Goal: Contribute content: Contribute content

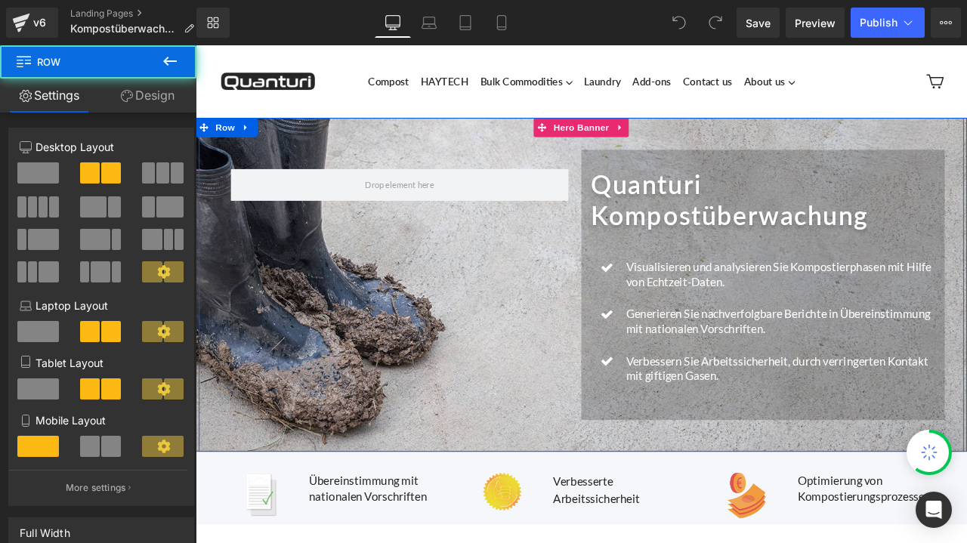
click at [459, 330] on div "Row Quanturi Kompostüberwachung Heading Icon Visualisieren und analysieren Sie …" at bounding box center [652, 328] width 906 height 395
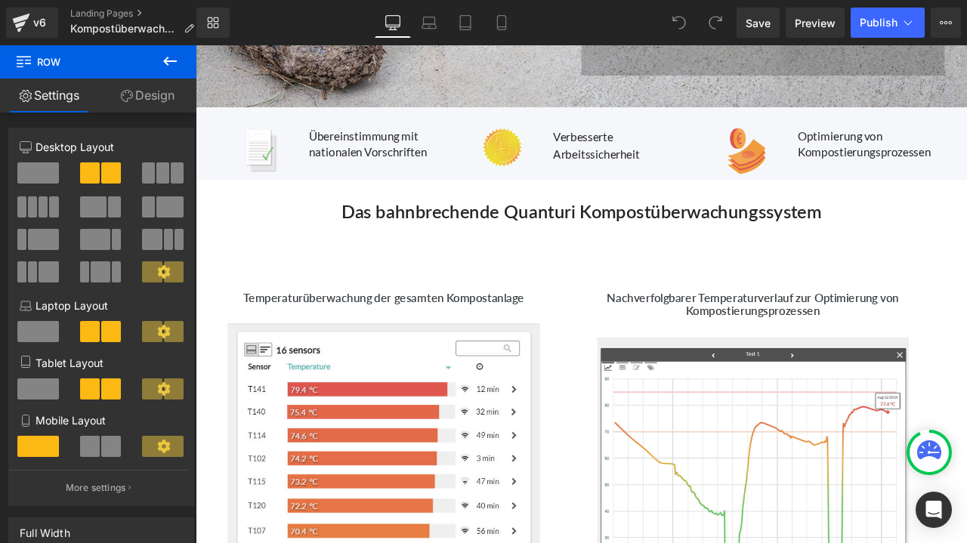
scroll to position [604, 0]
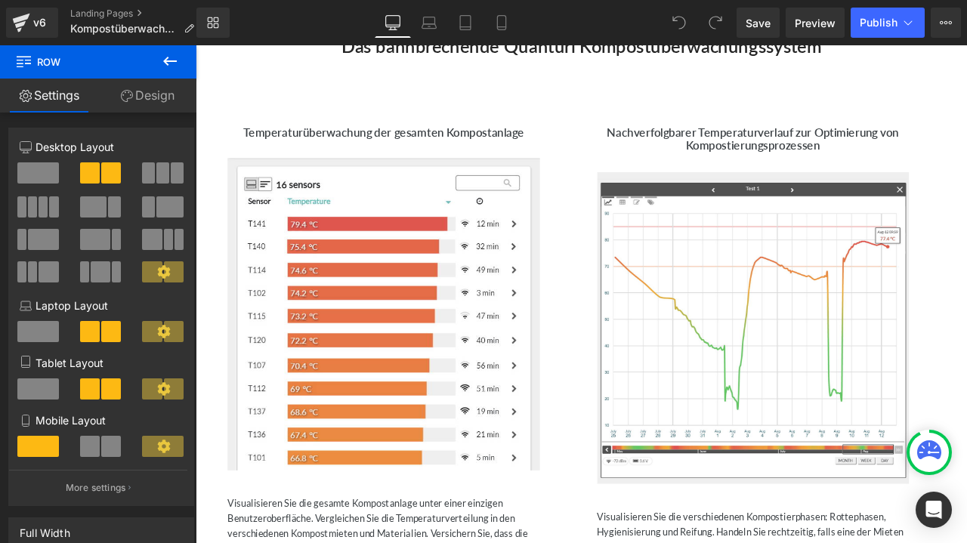
click at [149, 97] on link "Design" at bounding box center [147, 96] width 98 height 34
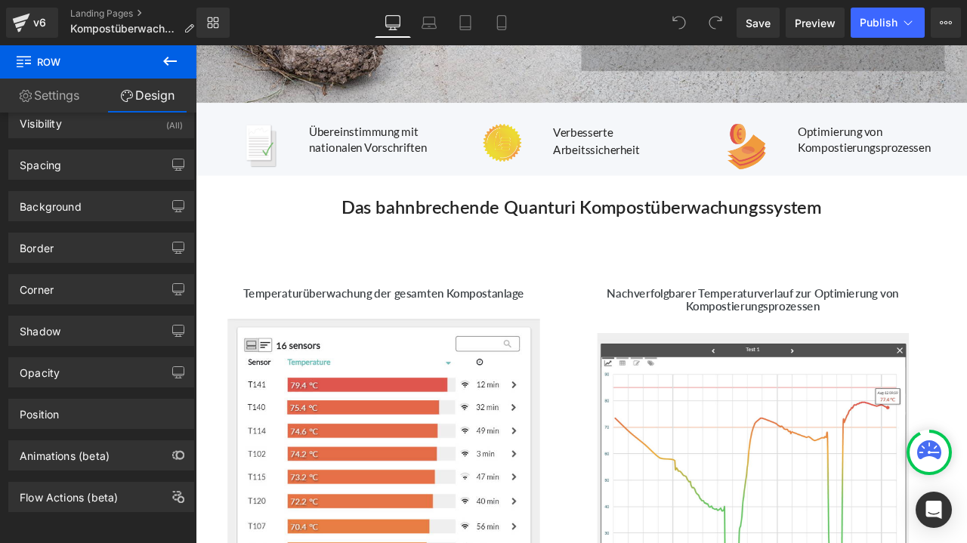
scroll to position [378, 0]
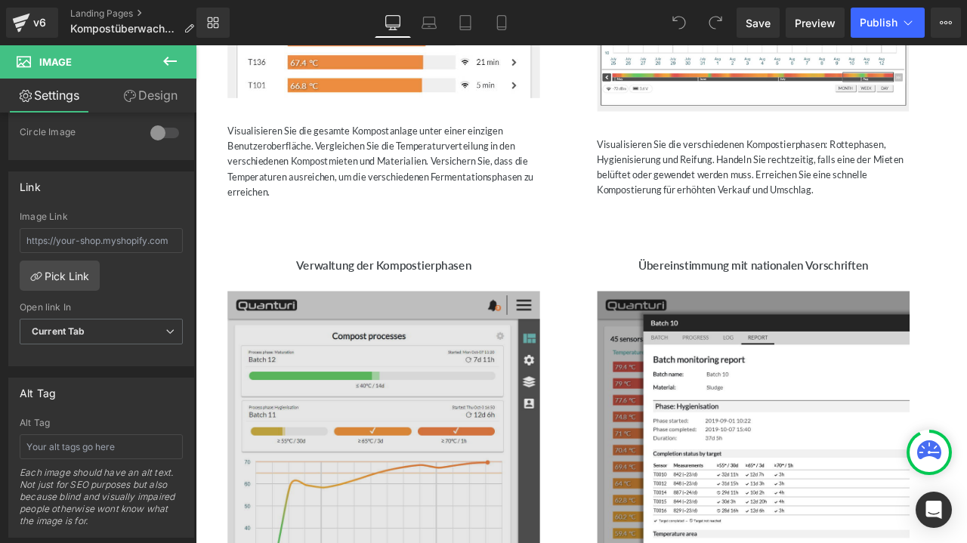
scroll to position [1057, 0]
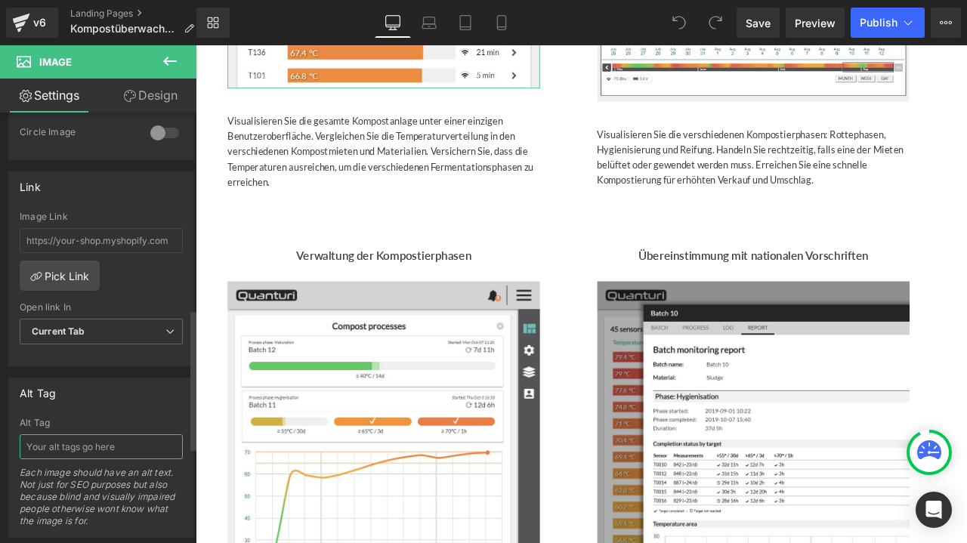
click at [66, 441] on input "text" at bounding box center [101, 446] width 163 height 25
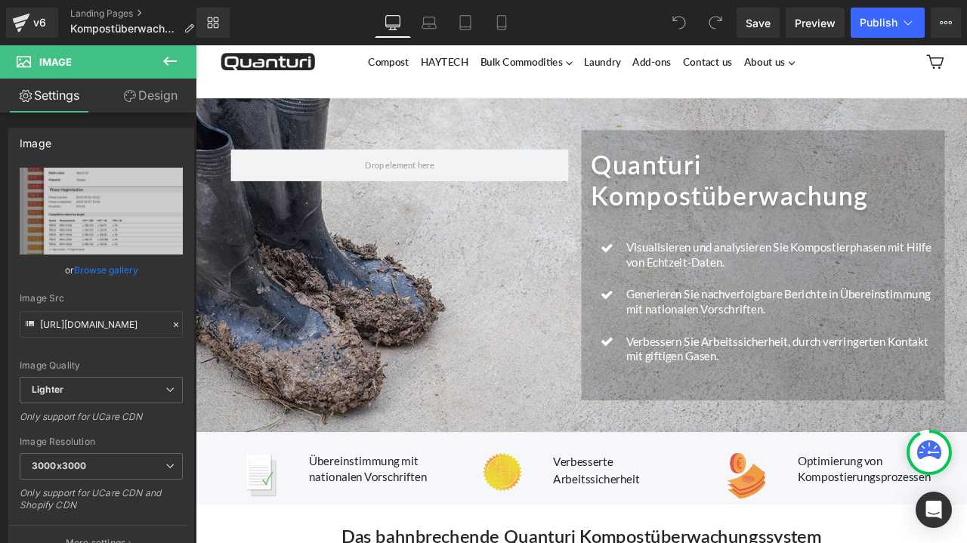
scroll to position [0, 0]
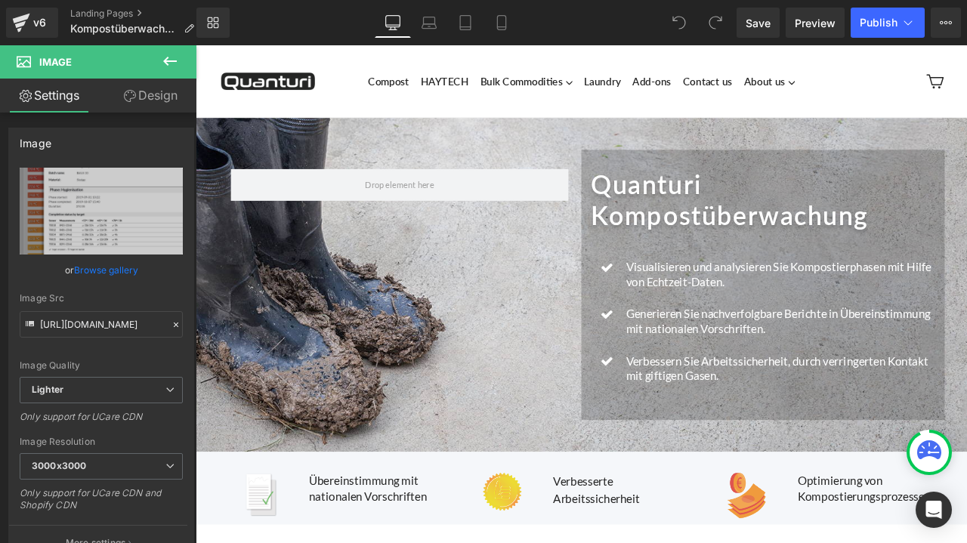
click at [178, 58] on icon at bounding box center [170, 61] width 18 height 18
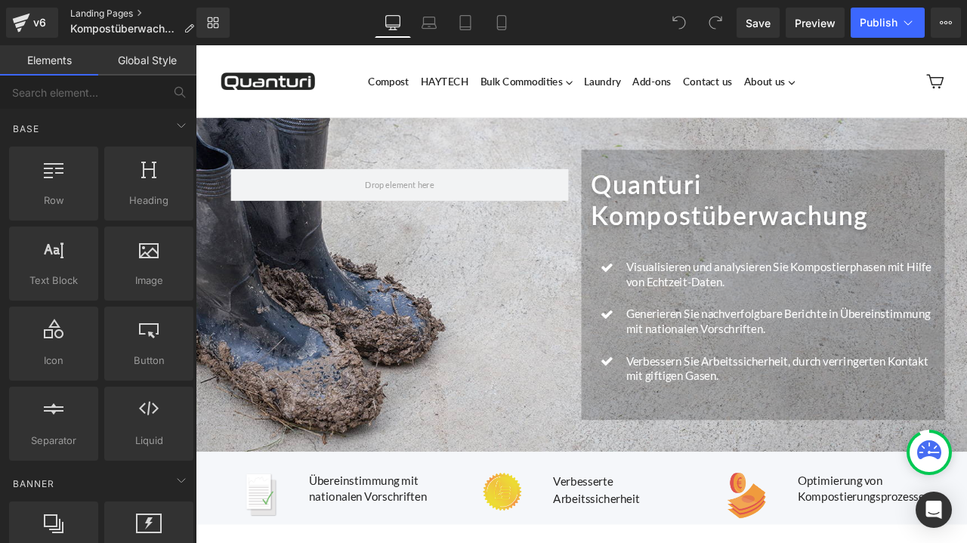
click at [91, 8] on link "Landing Pages" at bounding box center [138, 14] width 136 height 12
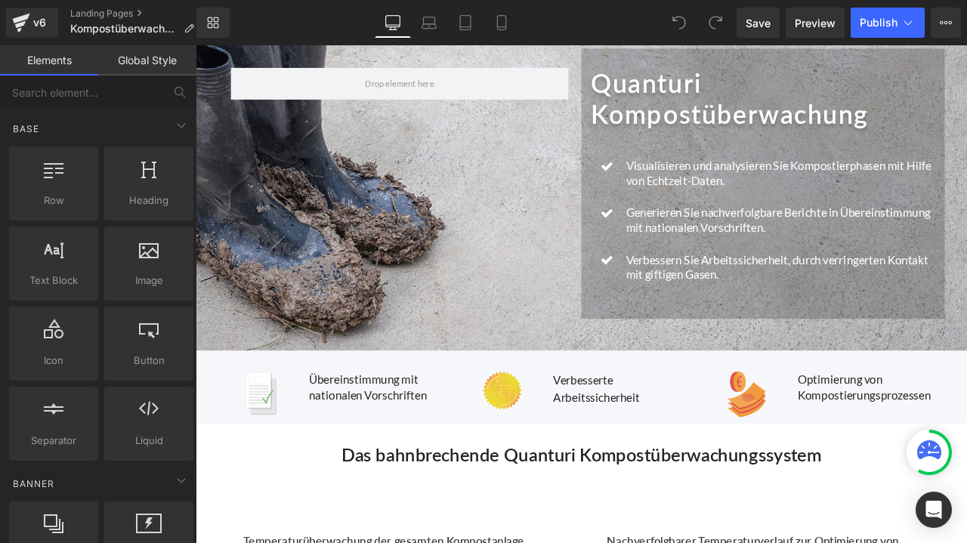
scroll to position [227, 0]
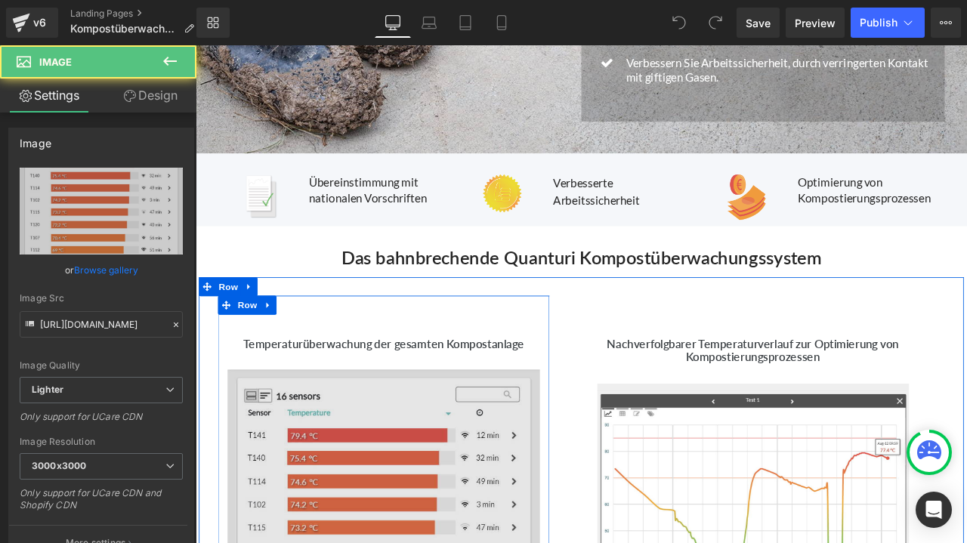
scroll to position [529, 0]
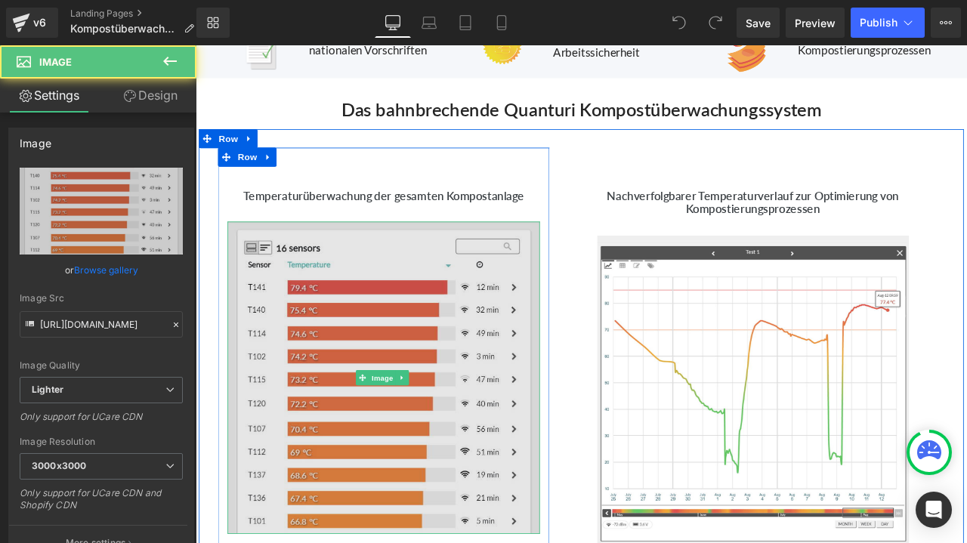
click at [400, 396] on img at bounding box center [418, 439] width 370 height 370
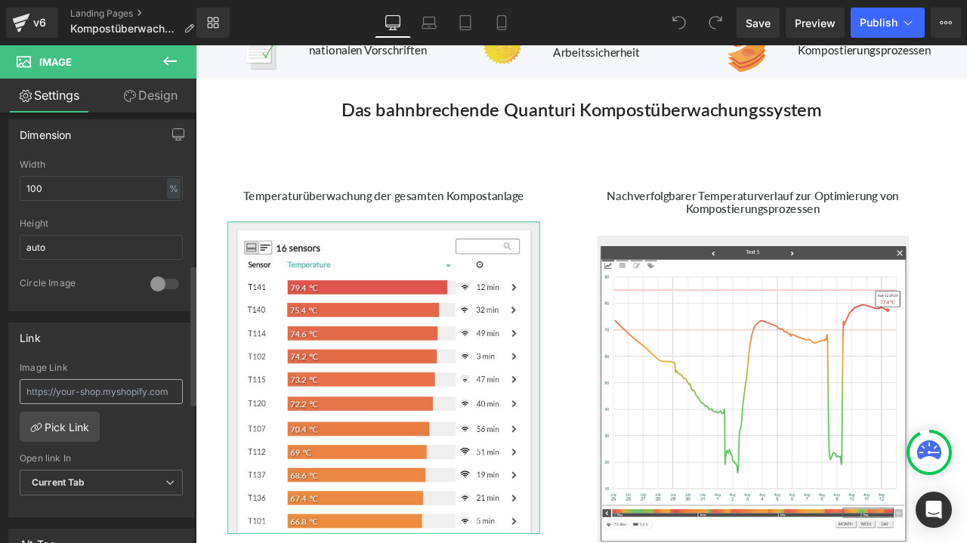
scroll to position [680, 0]
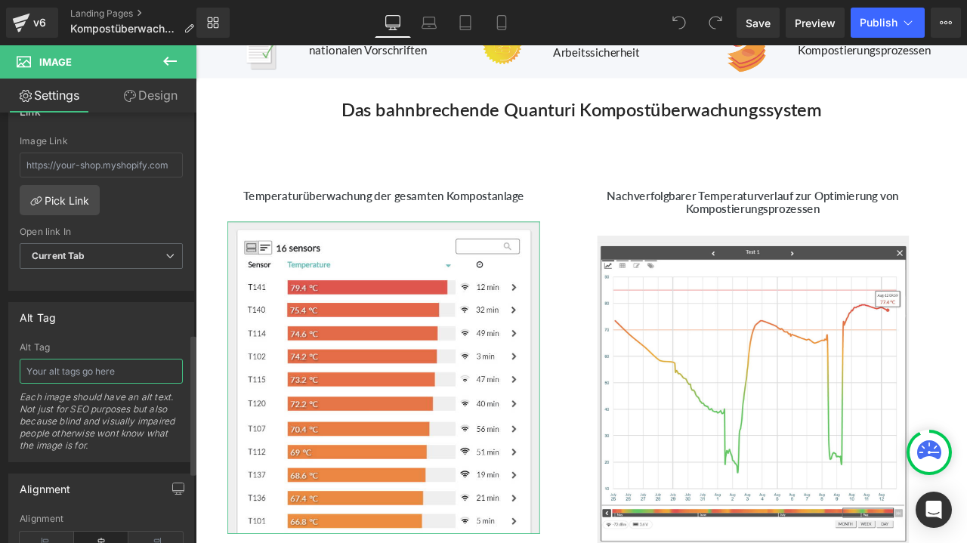
click at [91, 369] on input "text" at bounding box center [101, 371] width 163 height 25
paste input "Softwarelösung für Kompostmanagement"
type input "Softwarelösung für Kompostmanagement"
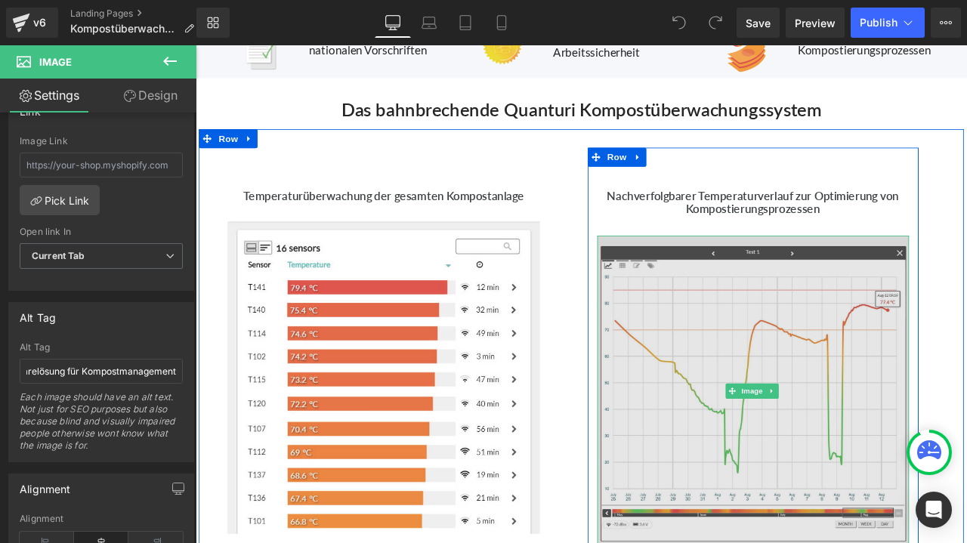
click at [797, 364] on img at bounding box center [856, 456] width 370 height 370
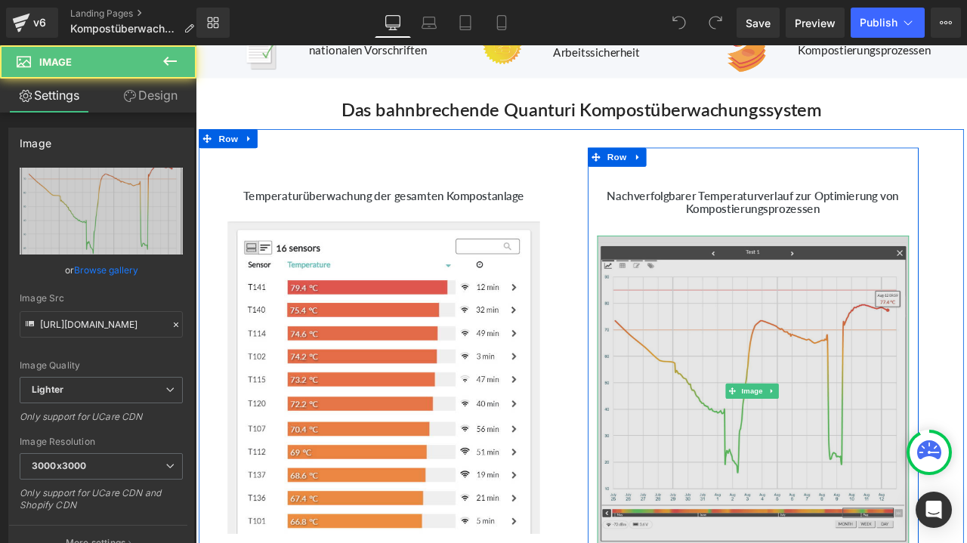
click at [765, 375] on img at bounding box center [856, 456] width 370 height 370
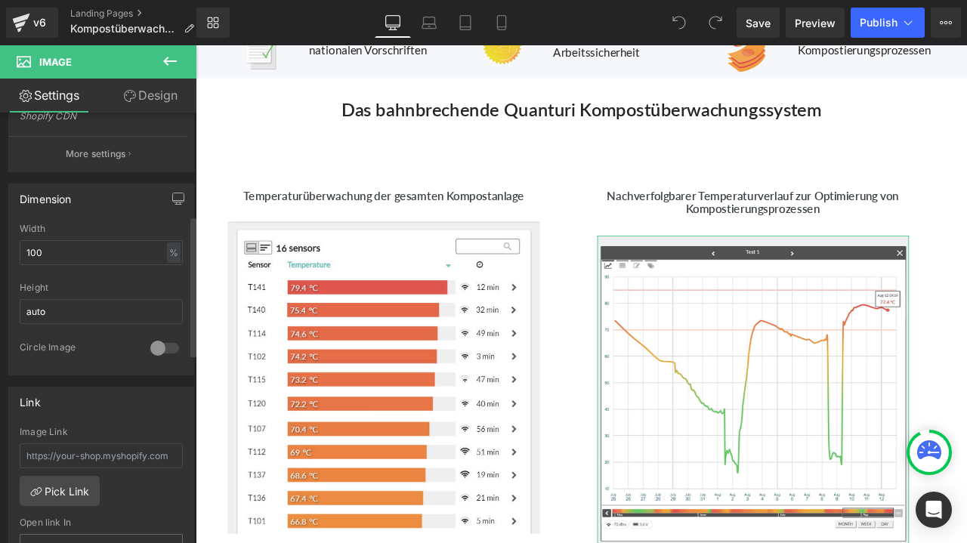
scroll to position [529, 0]
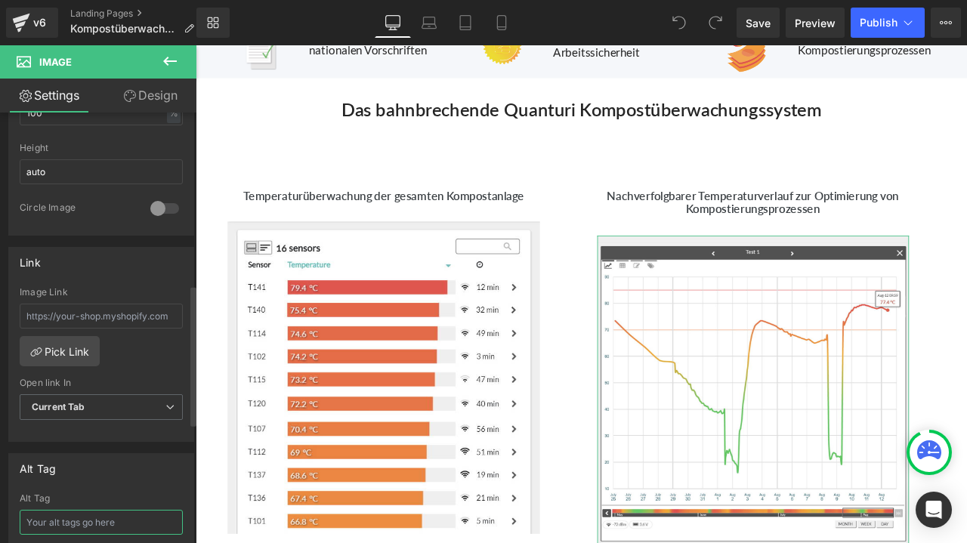
click at [55, 513] on input "text" at bounding box center [101, 522] width 163 height 25
paste input "Intelligente Kompostmanagement-App"
type input "Intelligente Kompostmanagement-App"
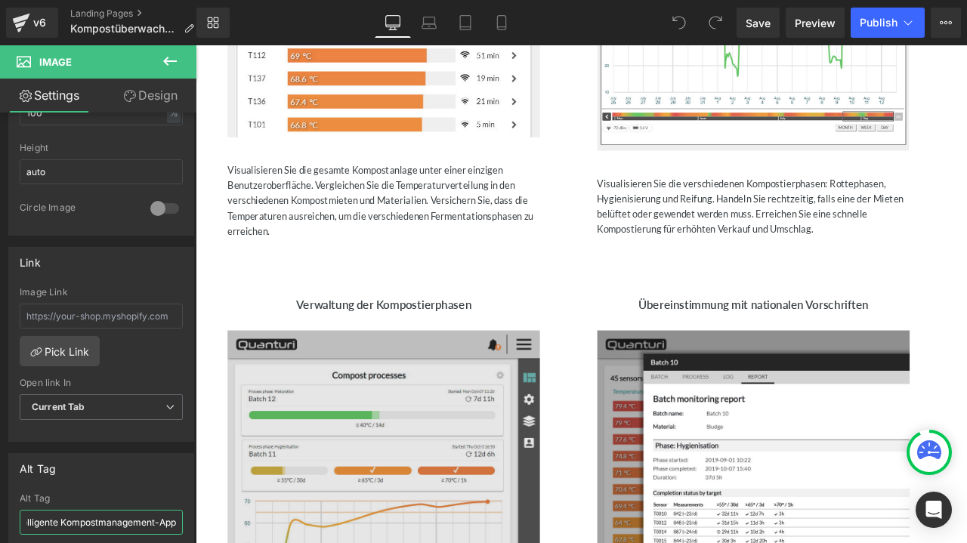
scroll to position [1133, 0]
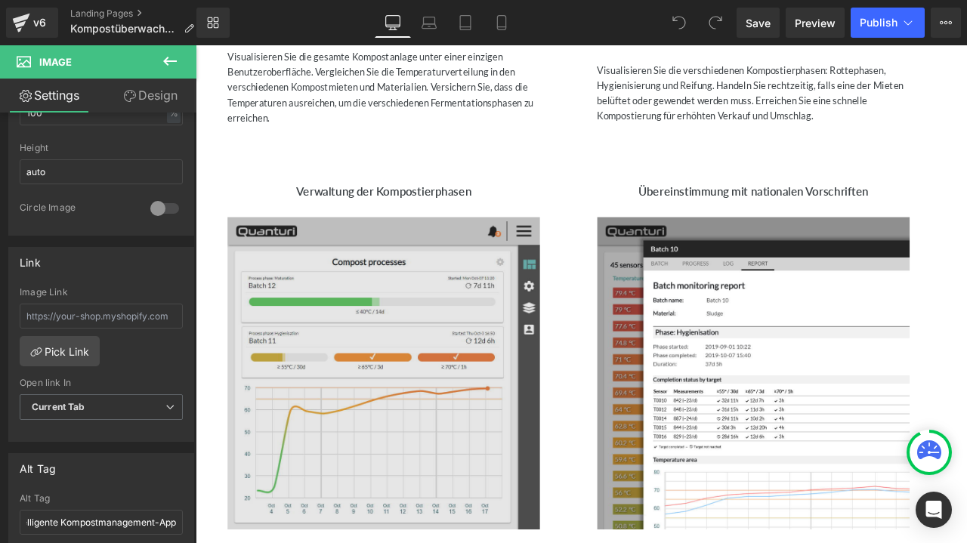
click at [384, 312] on img at bounding box center [418, 434] width 370 height 370
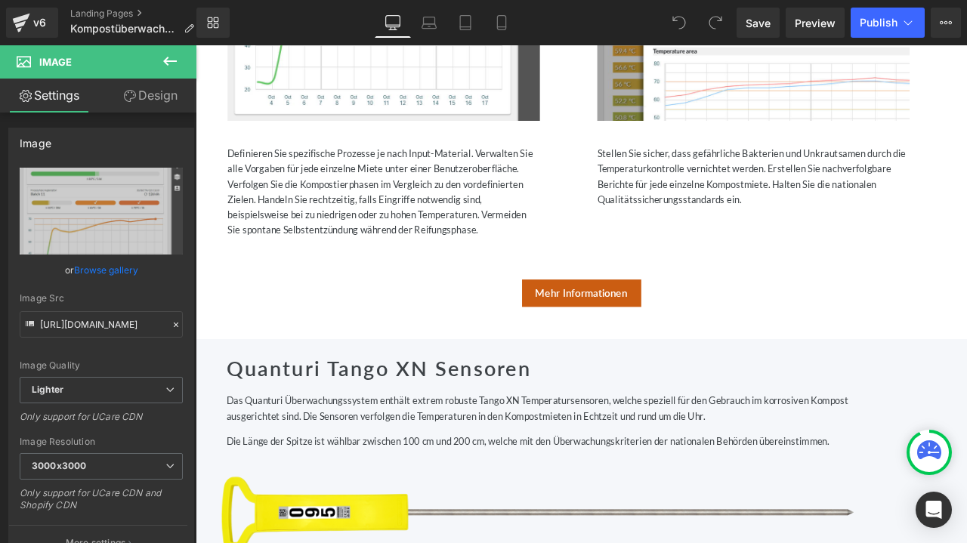
scroll to position [1510, 0]
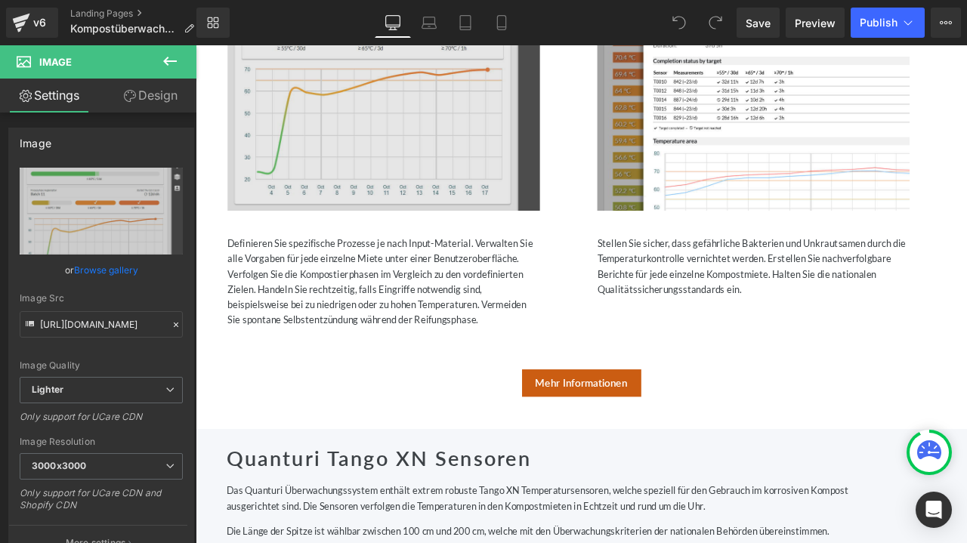
click at [406, 203] on img at bounding box center [418, 57] width 370 height 370
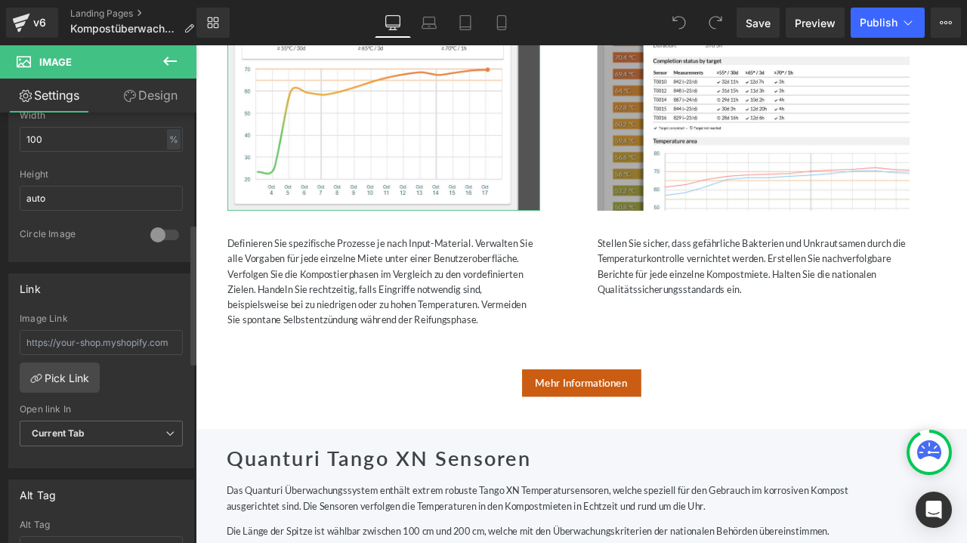
scroll to position [529, 0]
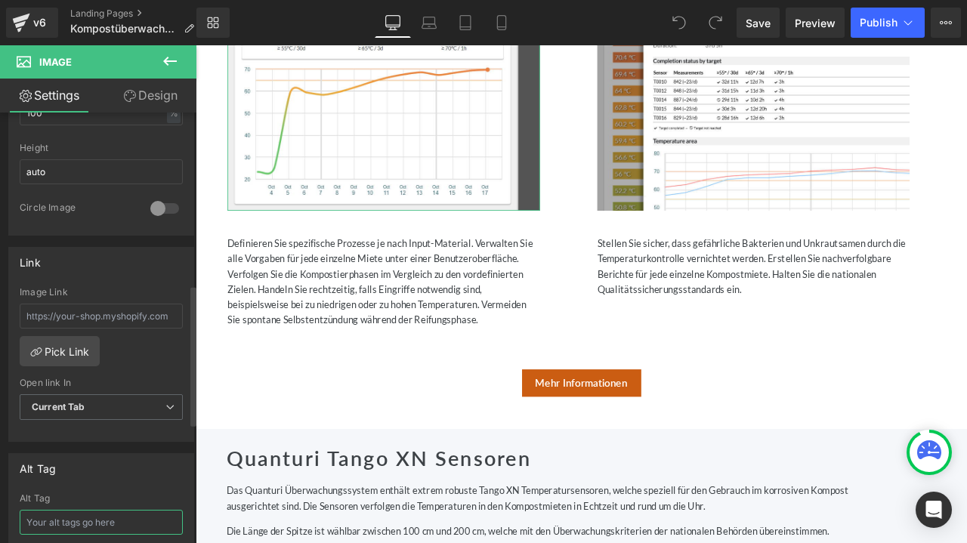
click at [63, 520] on input "text" at bounding box center [101, 522] width 163 height 25
paste input "Überwachung des Kompostierungsprozesses"
type input "Überwachung des Kompostierungsprozesses"
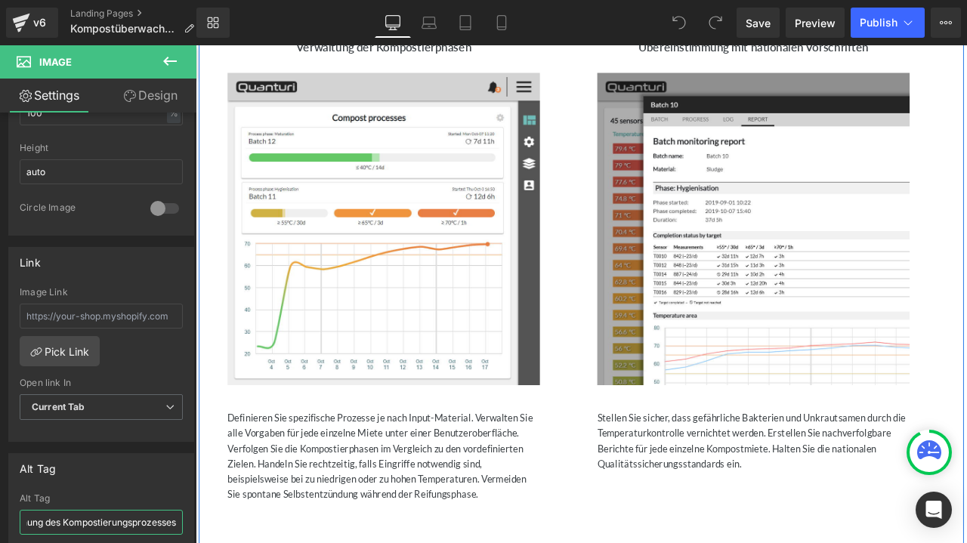
scroll to position [1284, 0]
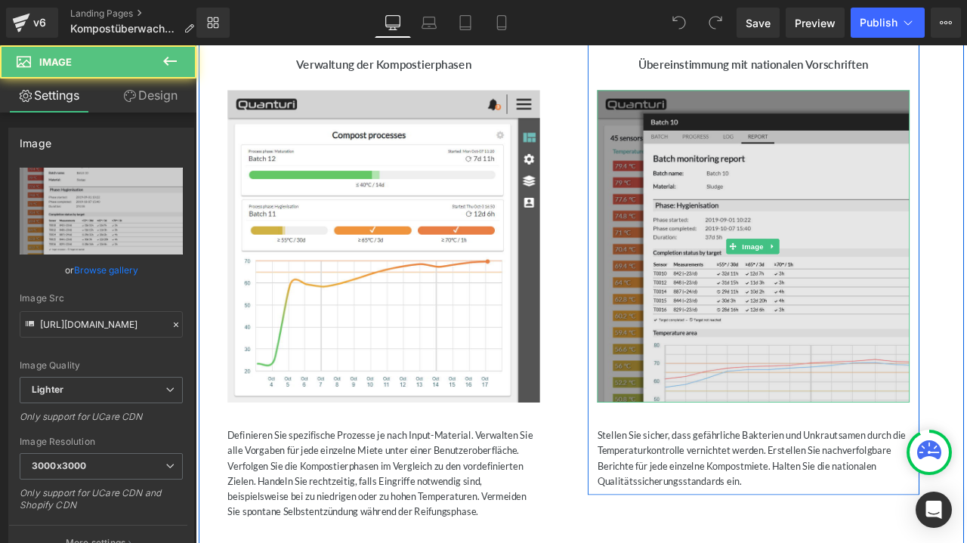
click at [782, 412] on img at bounding box center [856, 283] width 370 height 370
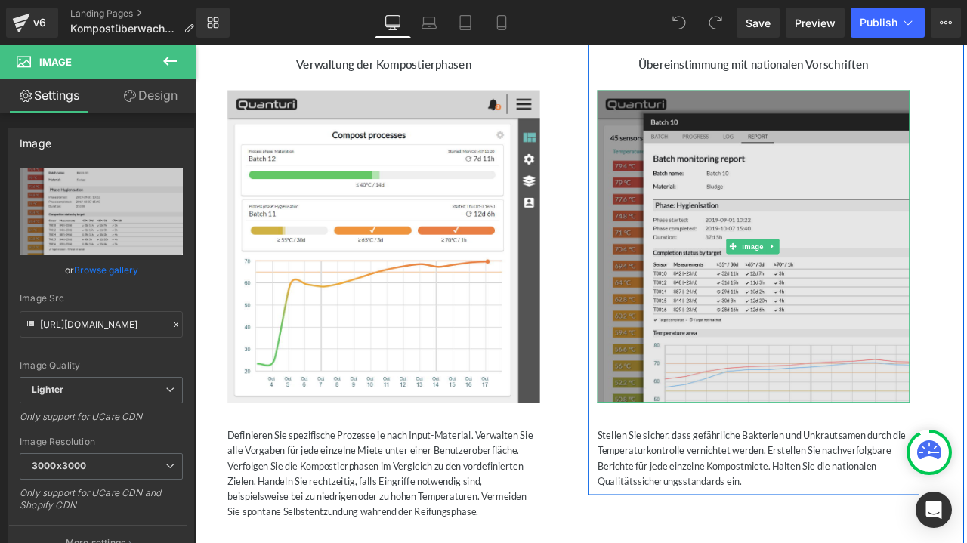
click at [850, 365] on img at bounding box center [856, 283] width 370 height 370
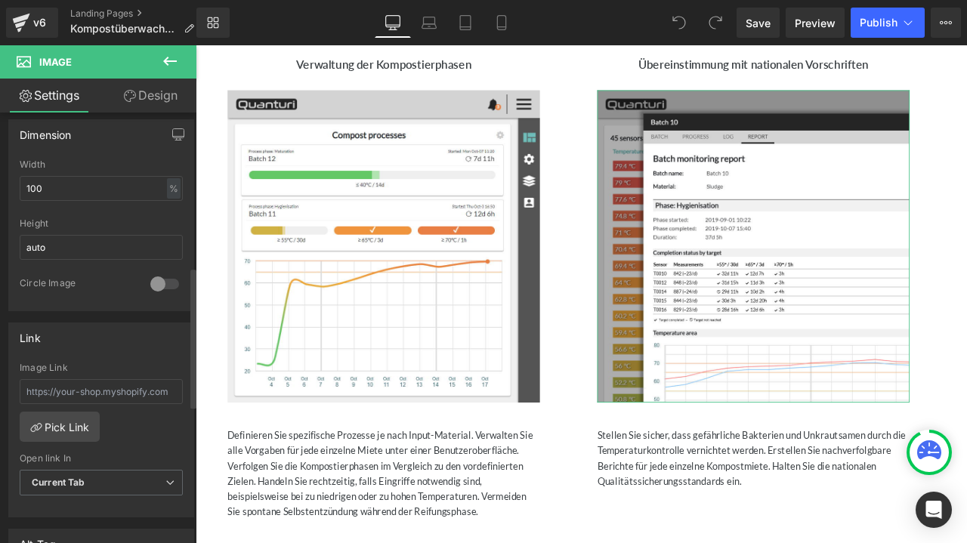
scroll to position [604, 0]
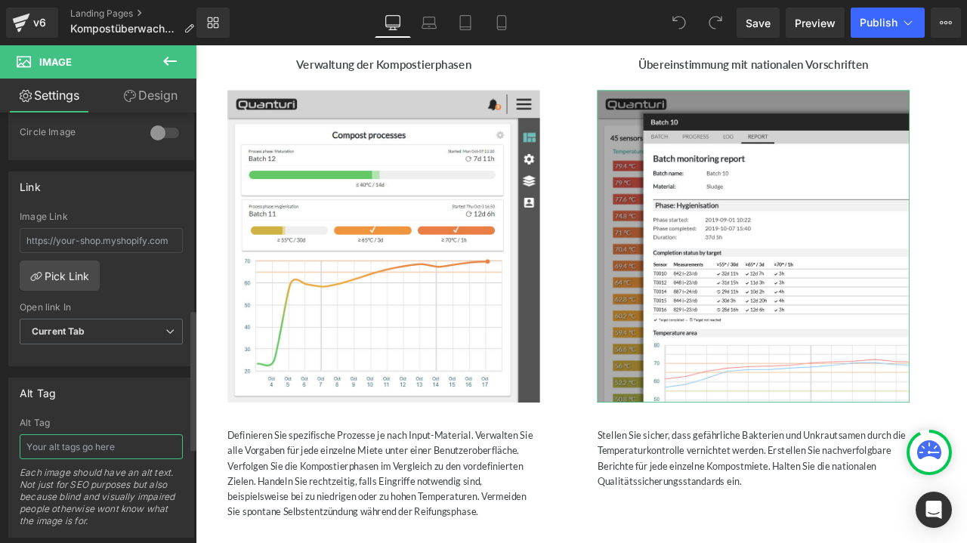
click at [70, 444] on input "text" at bounding box center [101, 446] width 163 height 25
paste input "Kompostdaten-Reporting"
type input "Kompostdaten-Reporting"
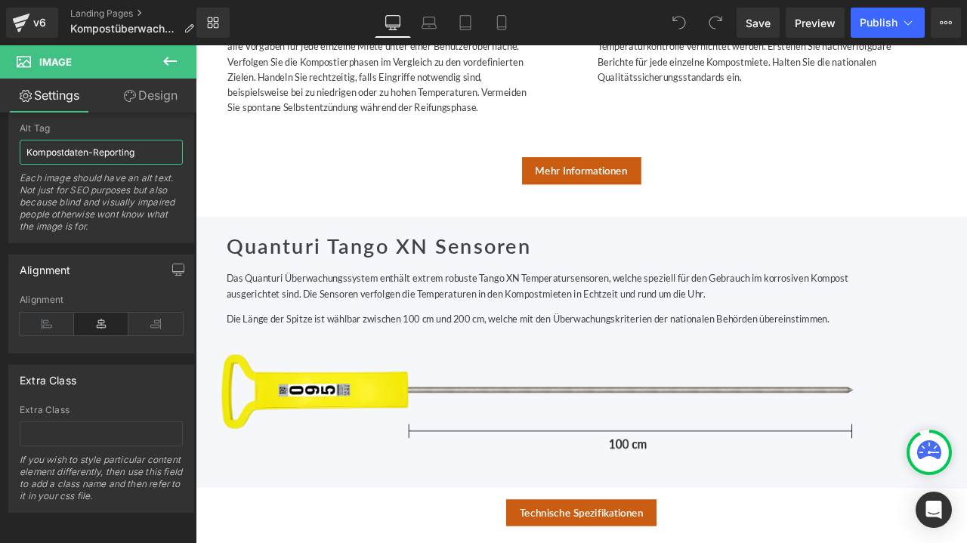
scroll to position [1888, 0]
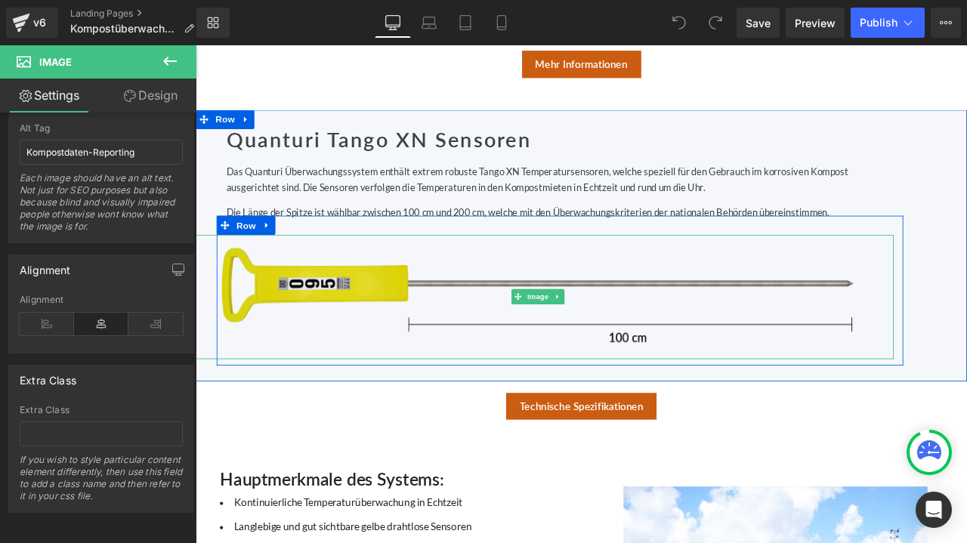
click at [541, 334] on img at bounding box center [600, 343] width 759 height 147
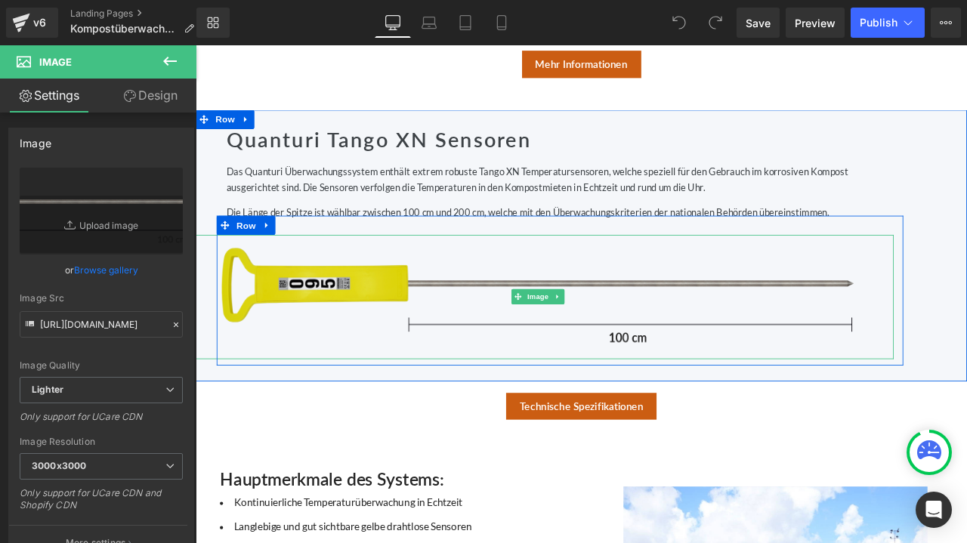
click at [458, 328] on img at bounding box center [600, 343] width 759 height 147
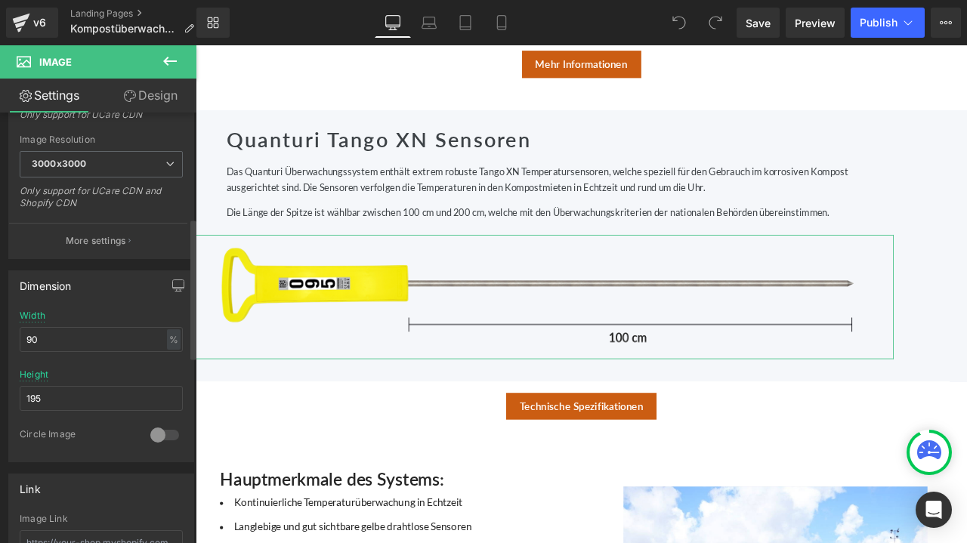
scroll to position [529, 0]
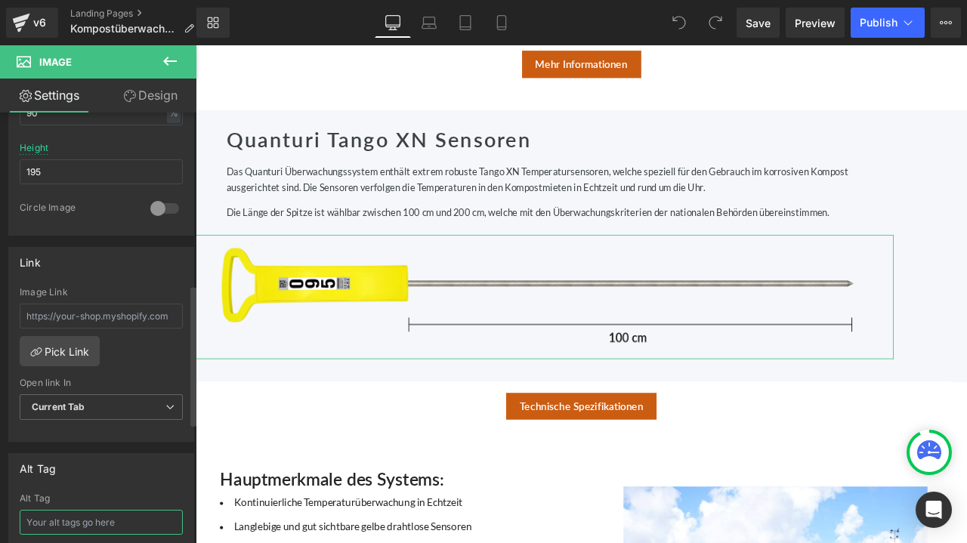
click at [69, 510] on input "text" at bounding box center [101, 522] width 163 height 25
paste input "Tango XN Temperaturüberwachungssonden für Kompost"
type input "Tango XN Temperaturüberwachungssonden für Kompost"
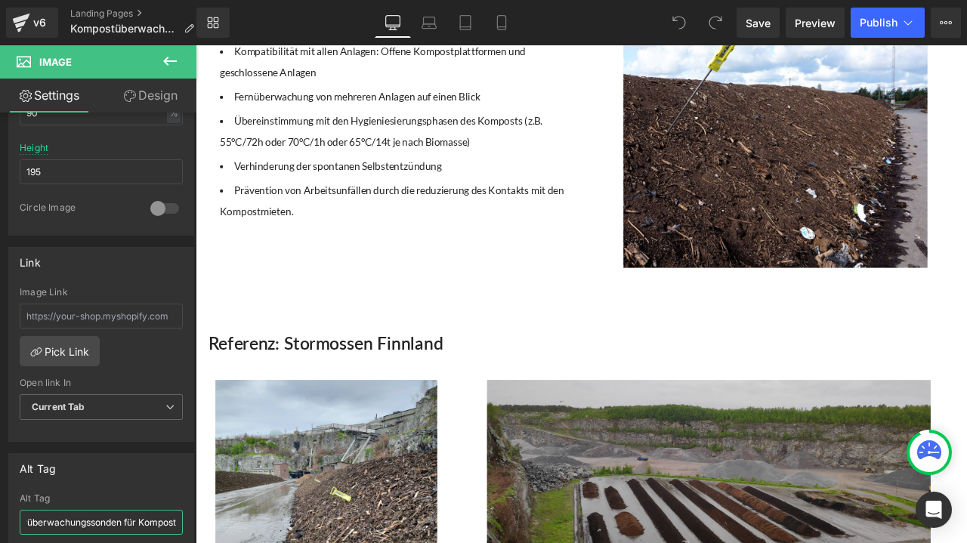
scroll to position [2643, 0]
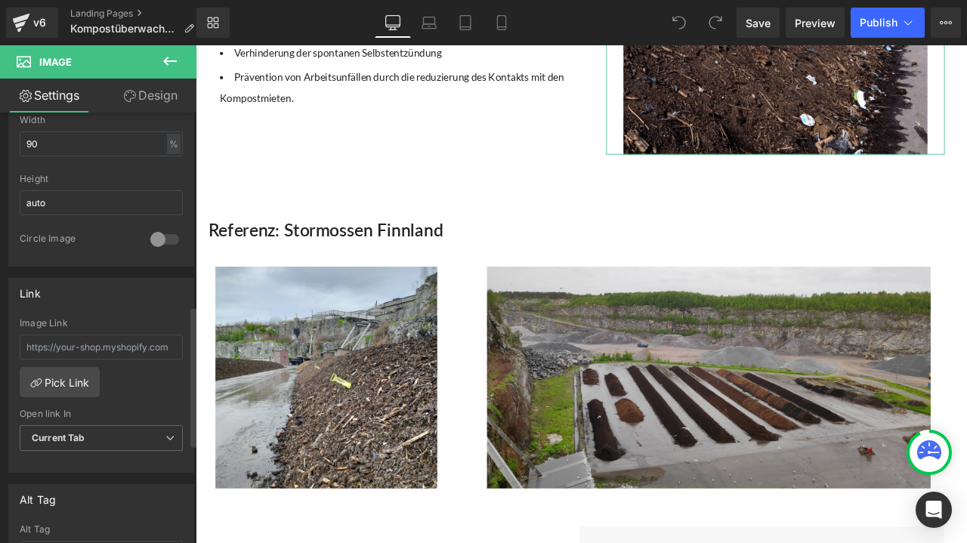
scroll to position [604, 0]
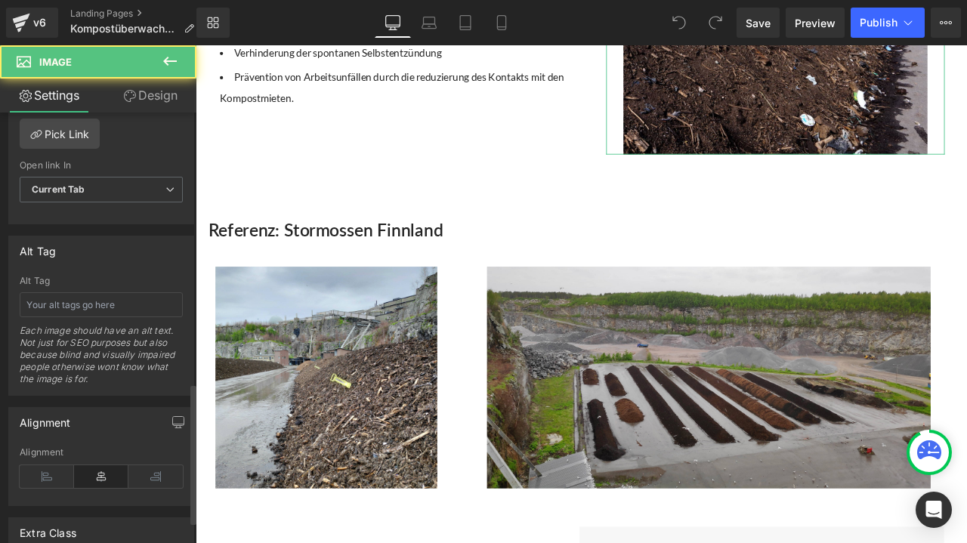
scroll to position [831, 0]
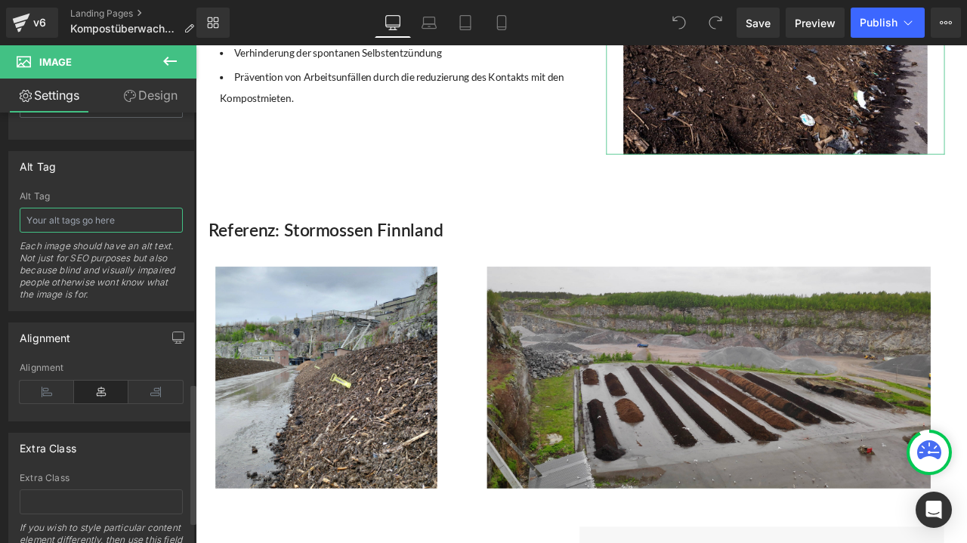
click at [66, 209] on input "text" at bounding box center [101, 220] width 163 height 25
paste input "Tango XN Sonden bei der Temperaturüberwachung"
type input "Tango XN Sonden bei der Temperaturüberwachung"
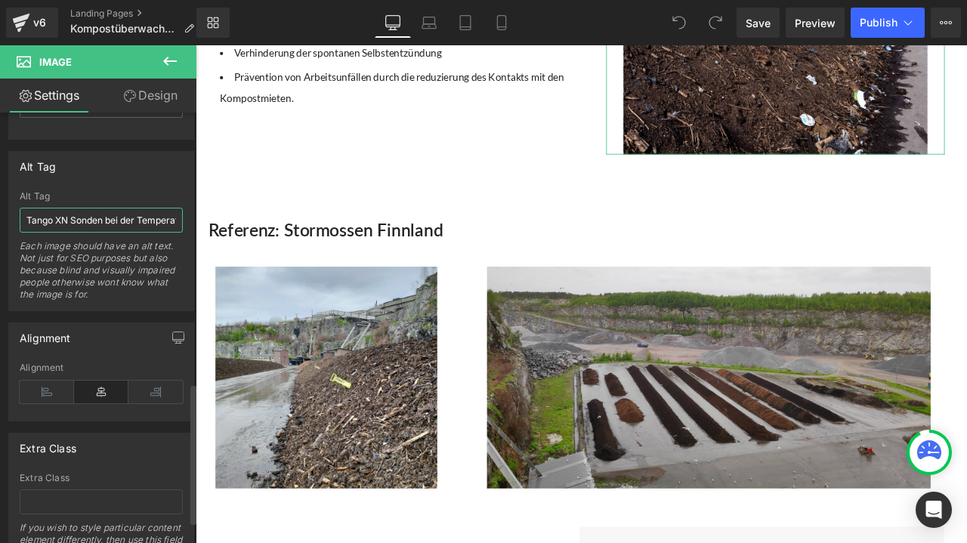
click at [76, 223] on input "Tango XN Sonden bei der Temperaturüberwachung" at bounding box center [101, 220] width 163 height 25
paste input "Tango XN Temperatursonden im Kompostbetrieb"
type input "Tango XN Temperatursonden im Kompostbetrieb"
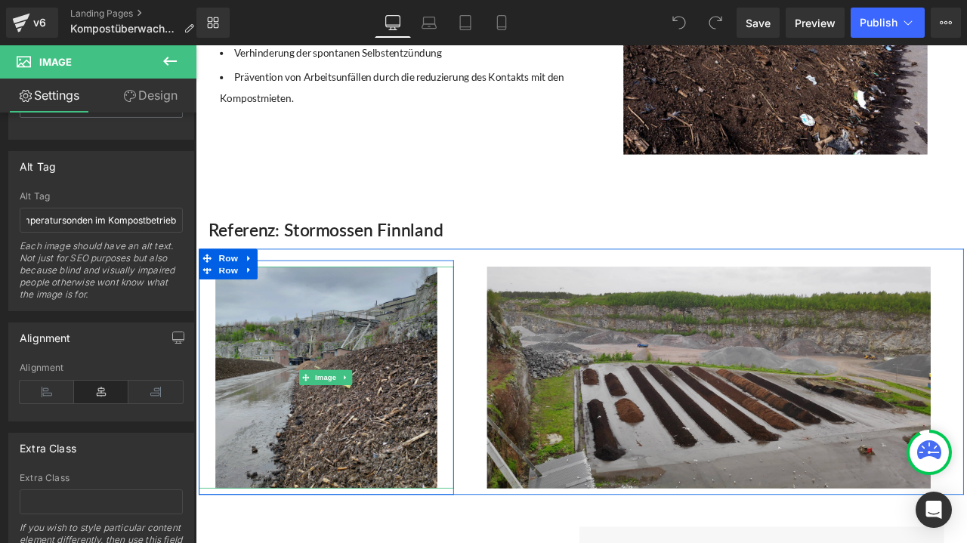
click at [363, 341] on img at bounding box center [350, 438] width 263 height 263
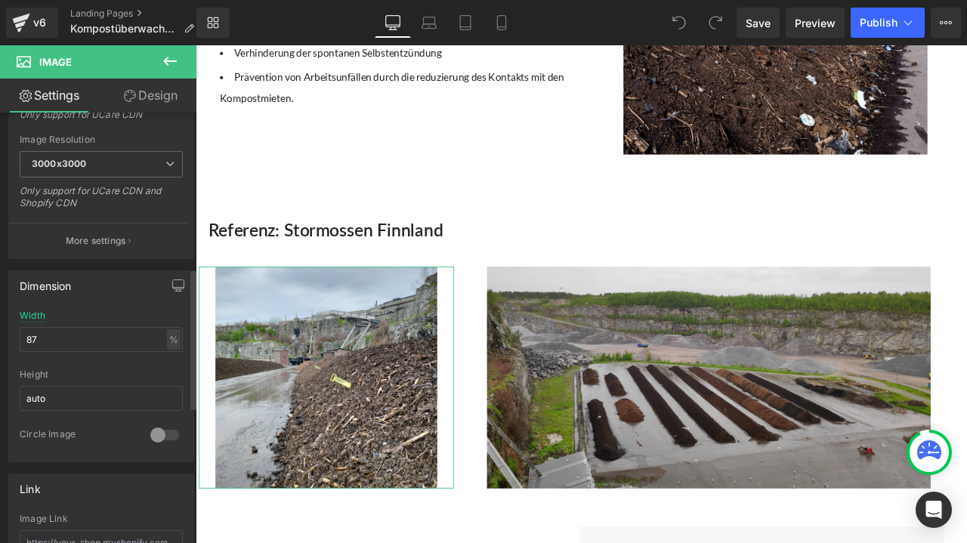
scroll to position [529, 0]
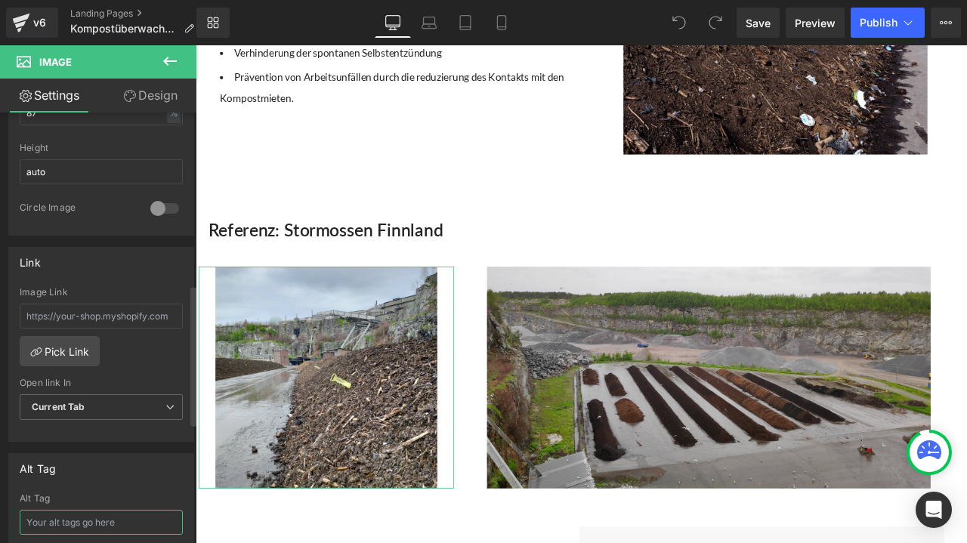
click at [50, 510] on input "text" at bounding box center [101, 522] width 163 height 25
paste input "Tango XN Temperatursonden im Kompostbetrieb"
type input "Tango XN Temperatursonden im Kompostbetrieb"
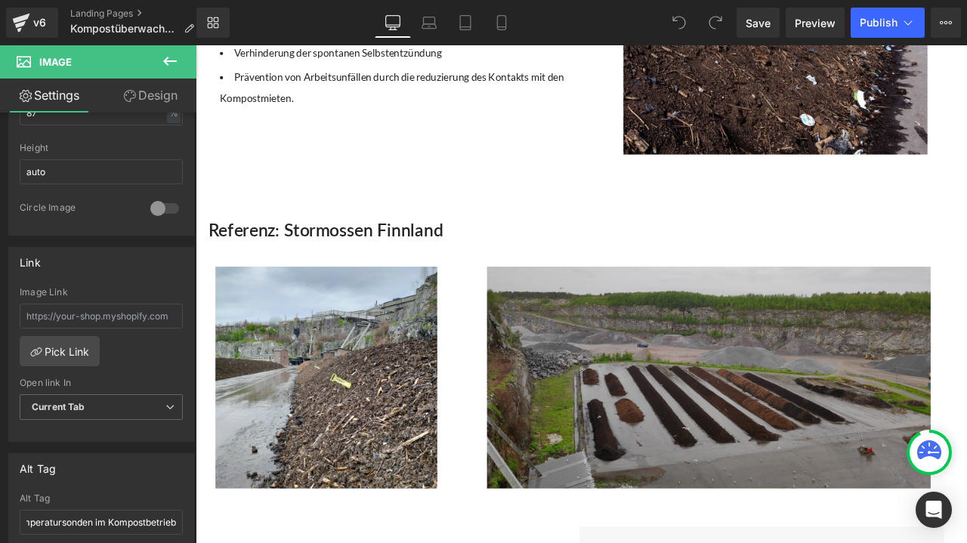
click at [753, 421] on img at bounding box center [804, 438] width 526 height 263
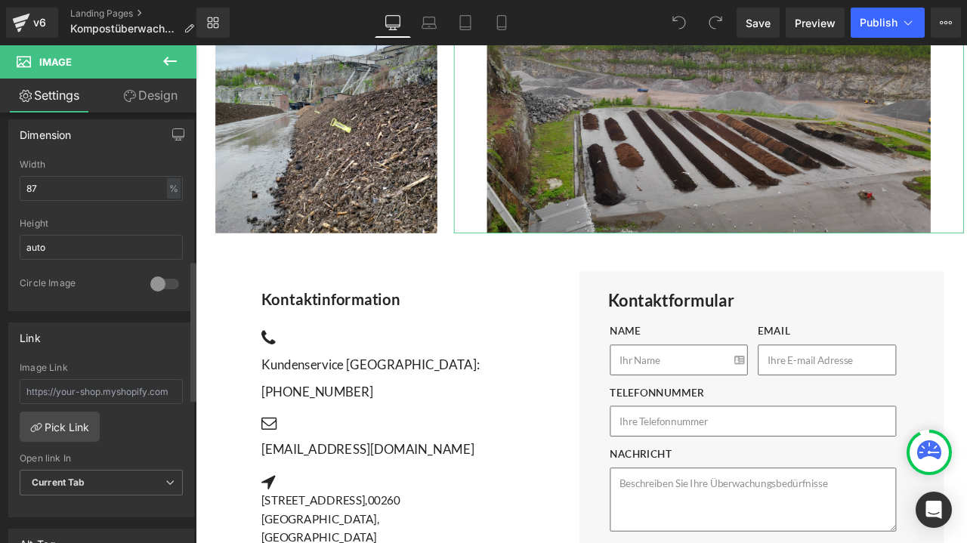
scroll to position [680, 0]
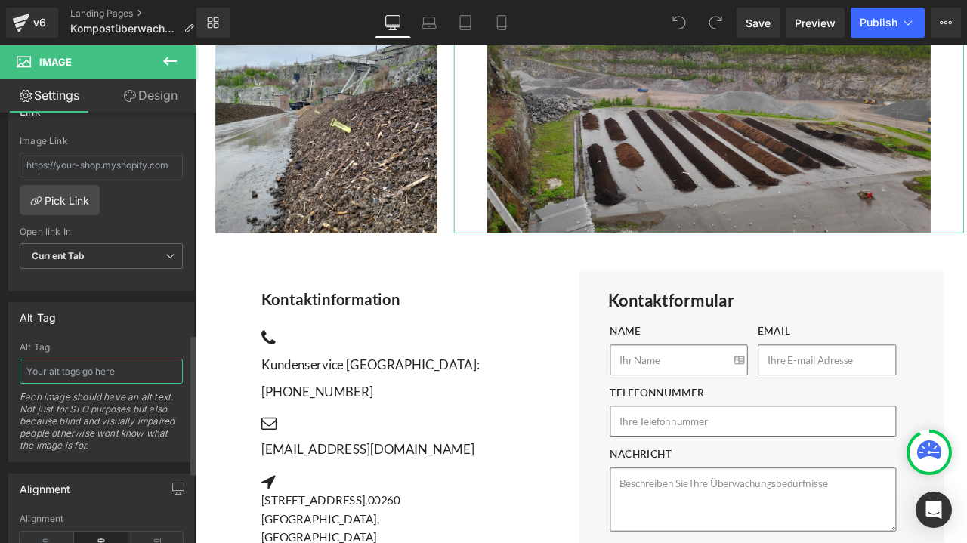
click at [60, 359] on input "text" at bounding box center [101, 371] width 163 height 25
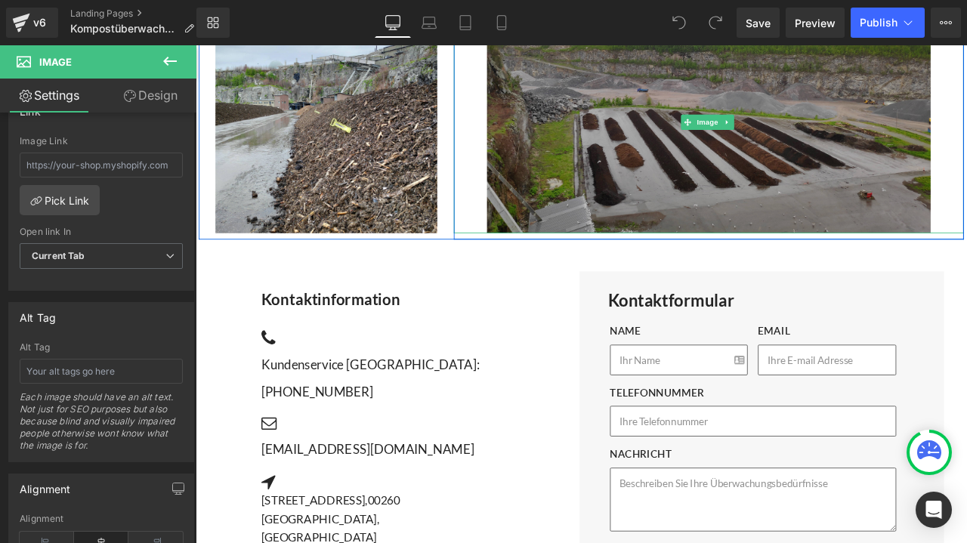
click at [688, 171] on img at bounding box center [804, 136] width 526 height 263
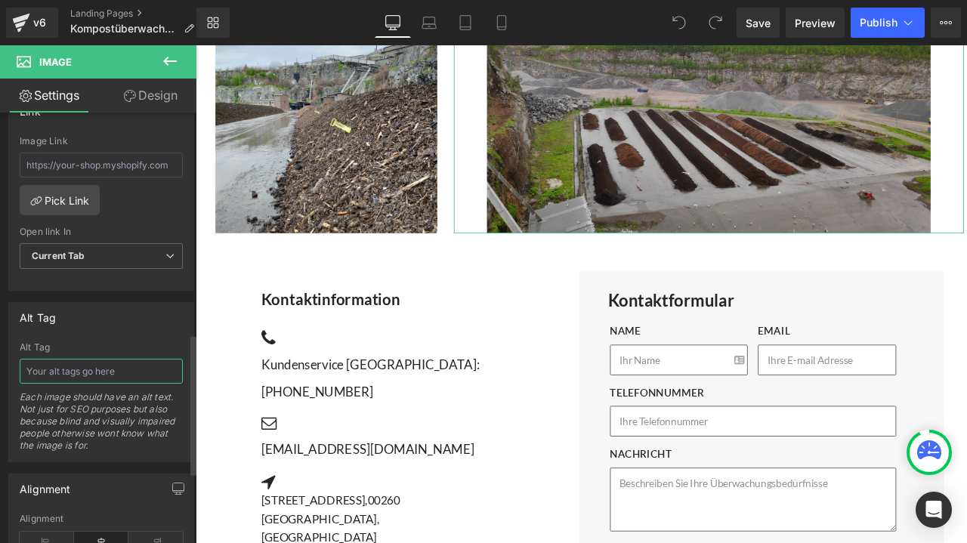
click at [91, 359] on input "text" at bounding box center [101, 371] width 163 height 25
paste input "Einsatzbeispiel für effizientes Kompostmanagement"
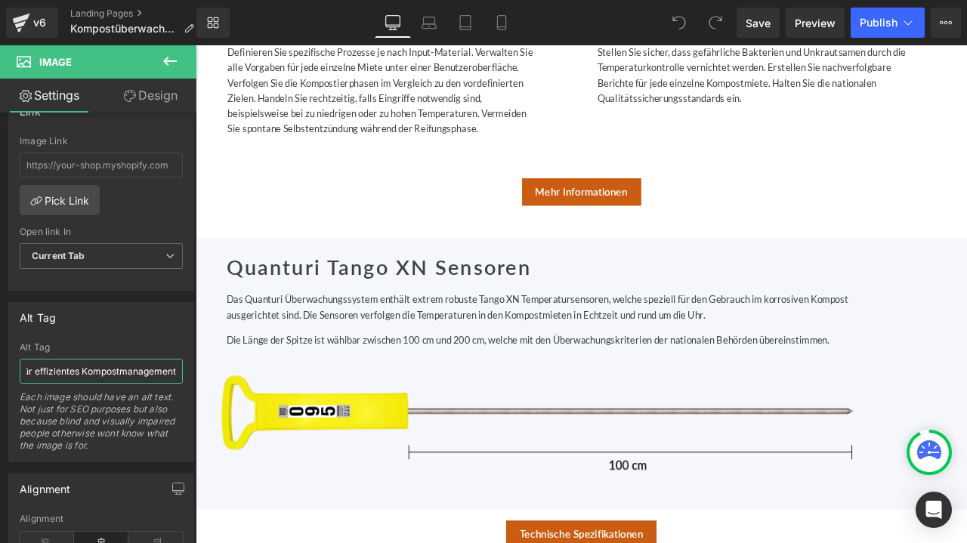
scroll to position [1586, 0]
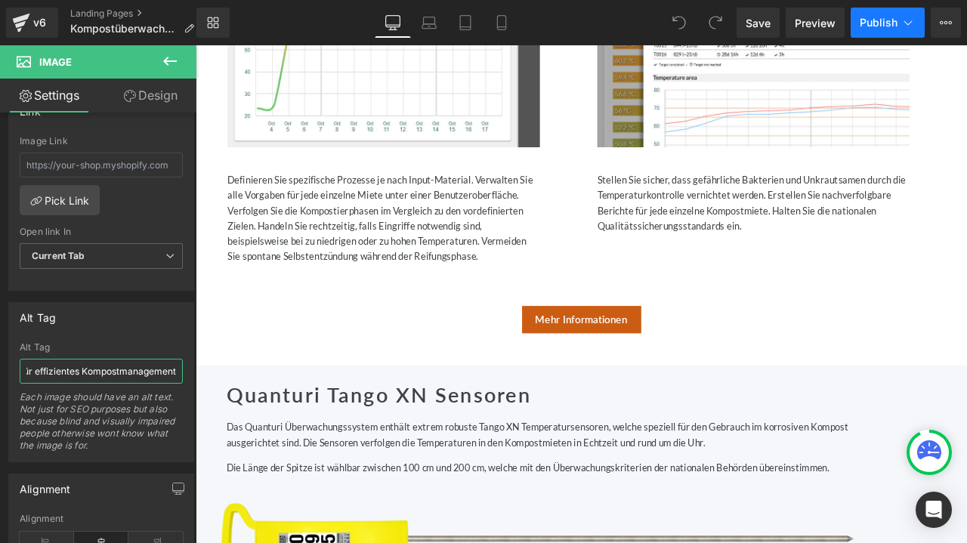
type input "Einsatzbeispiel für effizientes Kompostmanagement"
click at [876, 17] on span "Publish" at bounding box center [878, 23] width 38 height 12
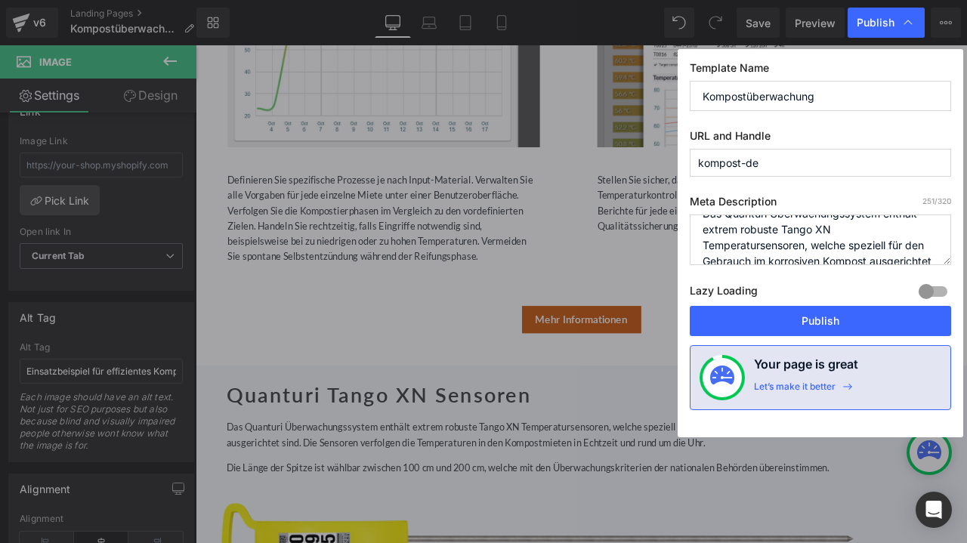
scroll to position [0, 0]
drag, startPoint x: 850, startPoint y: 248, endPoint x: 698, endPoint y: 220, distance: 155.2
click at [698, 220] on textarea "Das Quanturi Überwachungssystem enthält extrem robuste Tango XN Temperatursenso…" at bounding box center [819, 239] width 261 height 51
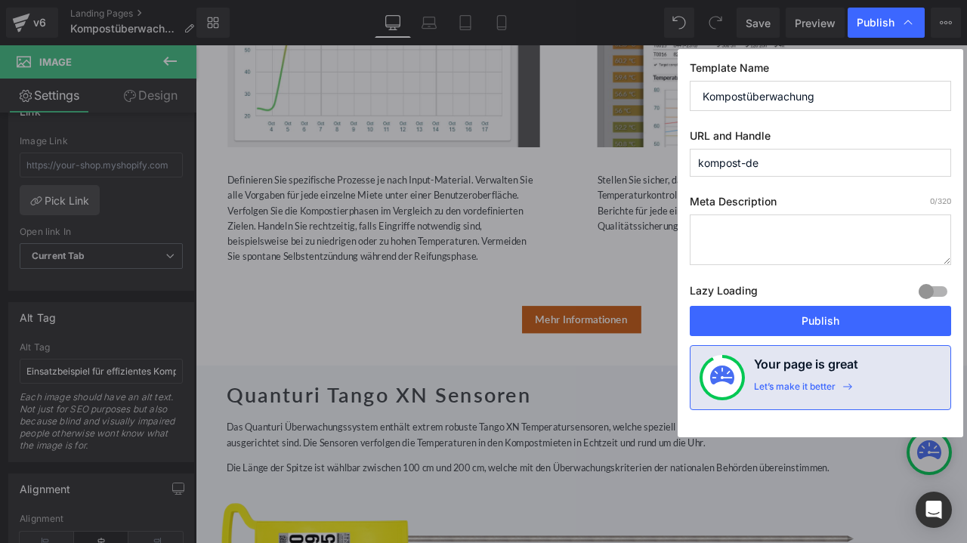
paste textarea "Das Quanturi Überwachungssystem kombiniert extrem robuste Tango XN Temperaturse…"
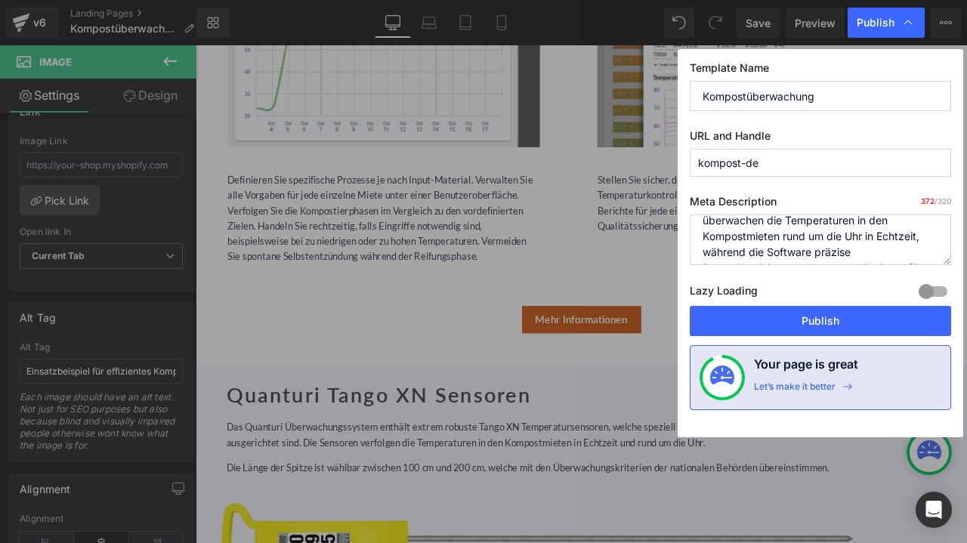
scroll to position [51, 0]
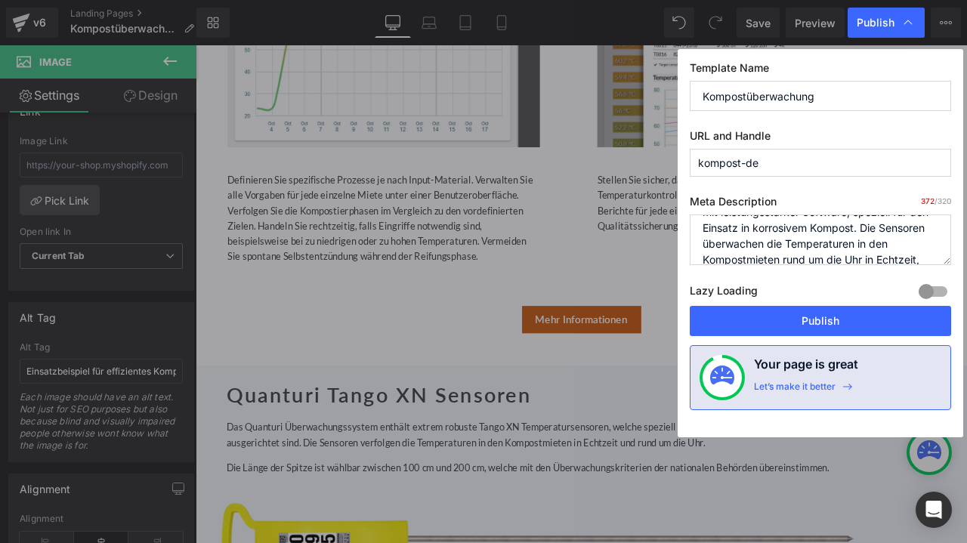
type textarea "Das Quanturi Überwachungssystem kombiniert extrem robuste Tango XN Temperaturse…"
click at [806, 223] on textarea "Das Quanturi Überwachungssystem enthält extrem robuste Tango XN Temperatursenso…" at bounding box center [819, 239] width 261 height 51
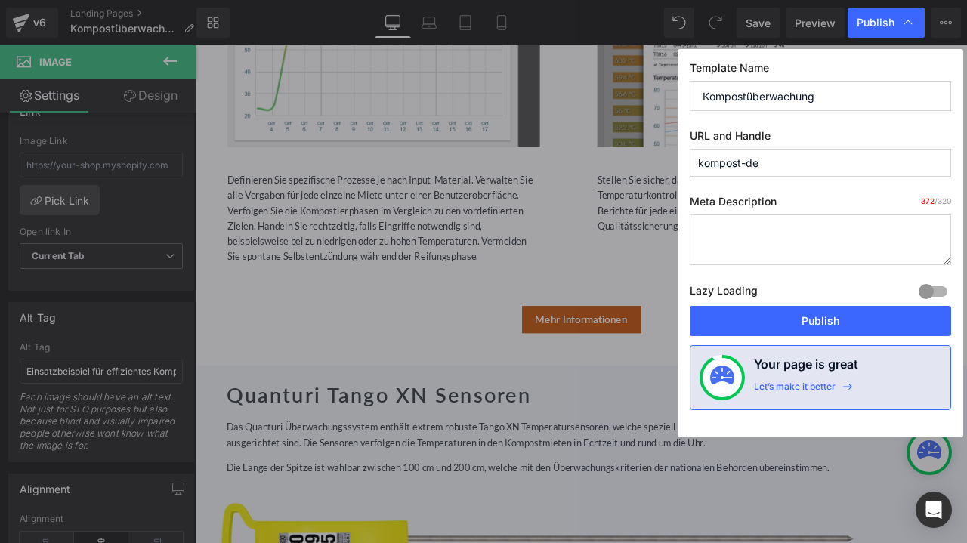
scroll to position [0, 0]
paste textarea "Das Quanturi Überwachungssystem nutzt robuste Tango XN Temperatursensoren und S…"
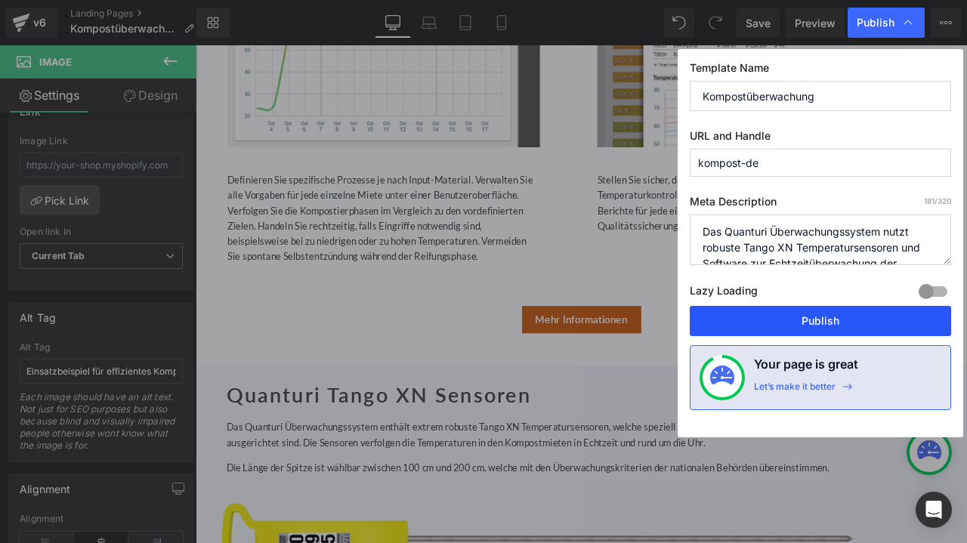
type textarea "Das Quanturi Überwachungssystem nutzt robuste Tango XN Temperatursensoren und S…"
click at [846, 313] on button "Publish" at bounding box center [819, 321] width 261 height 30
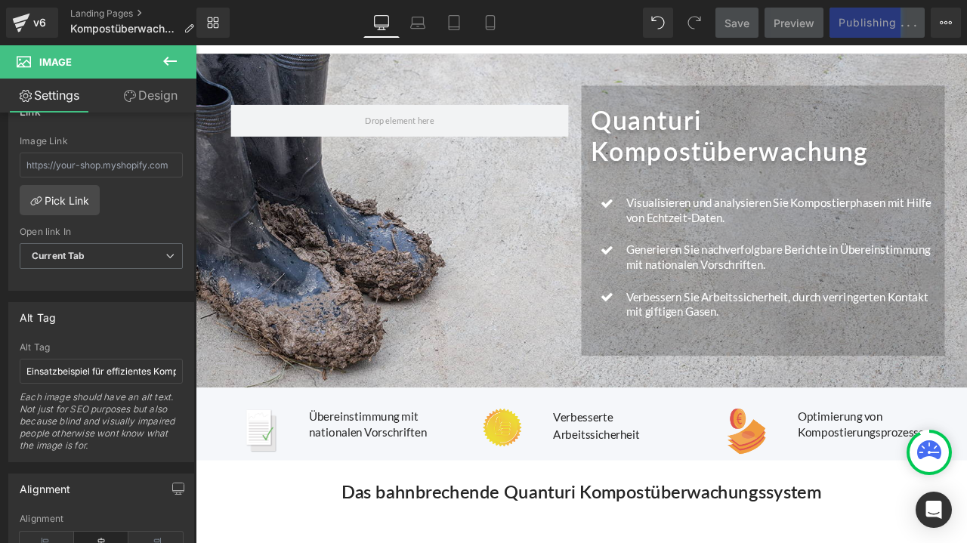
scroll to position [76, 0]
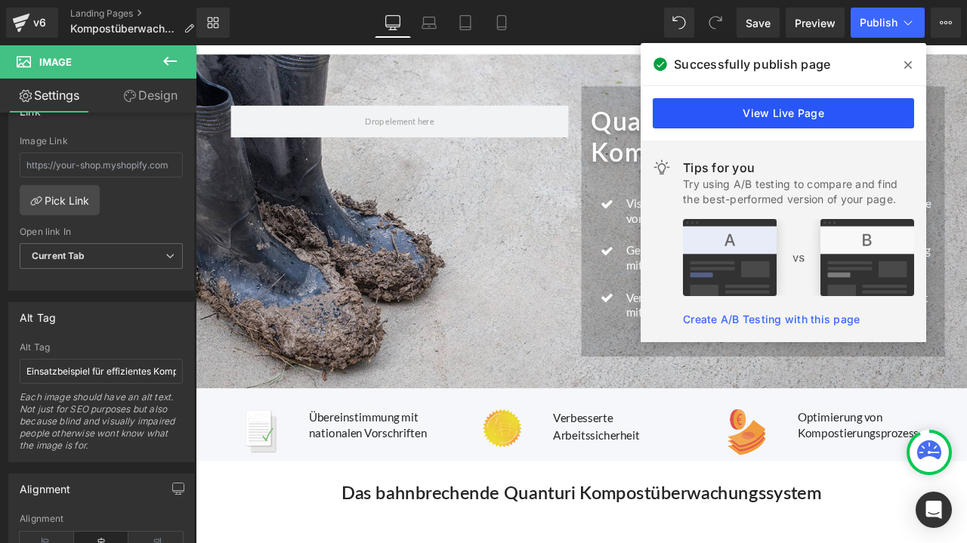
click at [825, 125] on link "View Live Page" at bounding box center [782, 113] width 261 height 30
